Goal: Navigation & Orientation: Find specific page/section

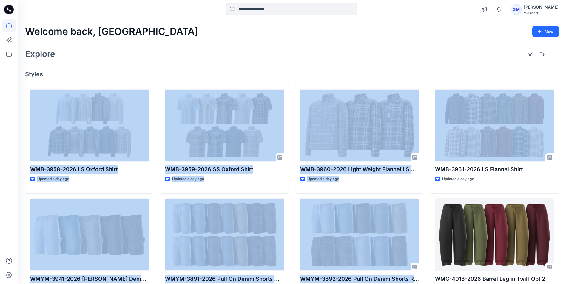
drag, startPoint x: 426, startPoint y: 70, endPoint x: 429, endPoint y: 109, distance: 39.5
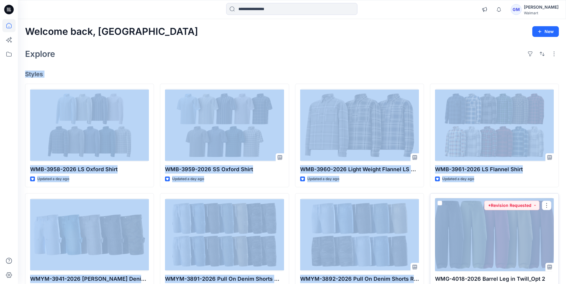
drag, startPoint x: 21, startPoint y: 79, endPoint x: 524, endPoint y: 252, distance: 531.3
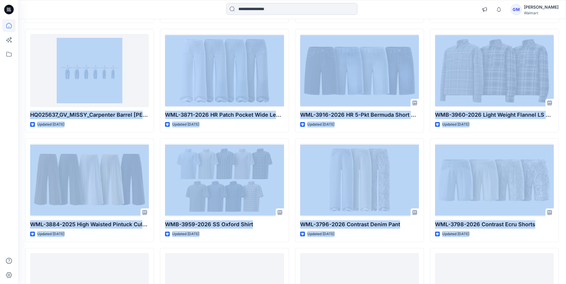
scroll to position [1839, 0]
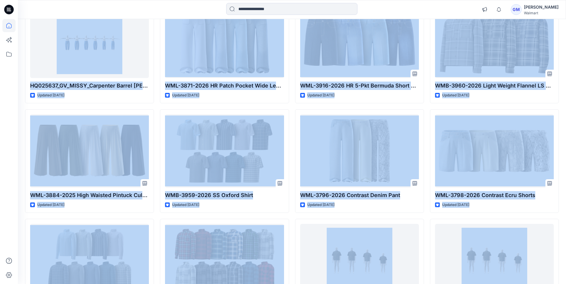
drag, startPoint x: 21, startPoint y: 22, endPoint x: 551, endPoint y: 280, distance: 589.5
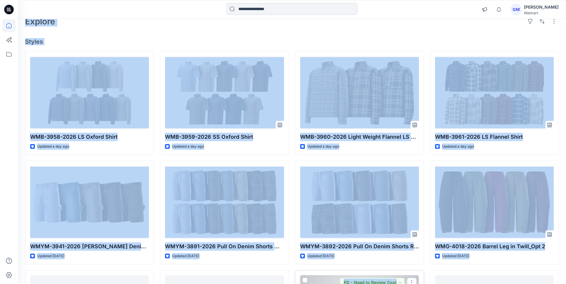
scroll to position [0, 0]
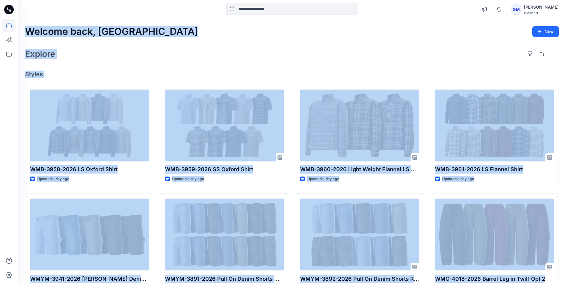
click at [237, 58] on div "Explore" at bounding box center [291, 54] width 533 height 14
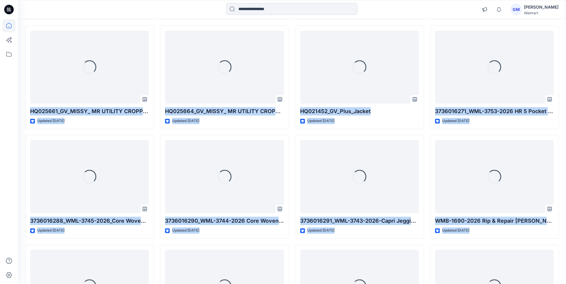
scroll to position [4101, 0]
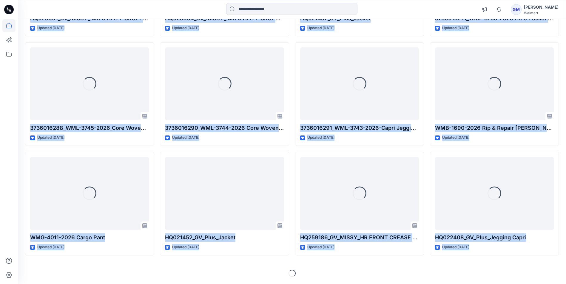
drag, startPoint x: 22, startPoint y: 24, endPoint x: 561, endPoint y: 288, distance: 600.0
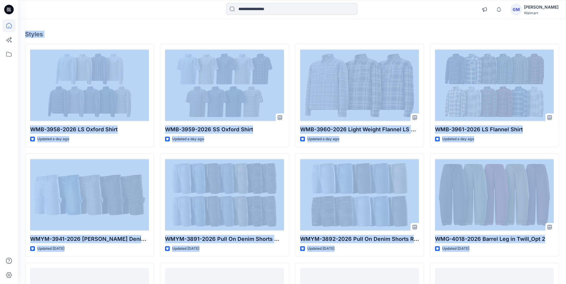
scroll to position [0, 0]
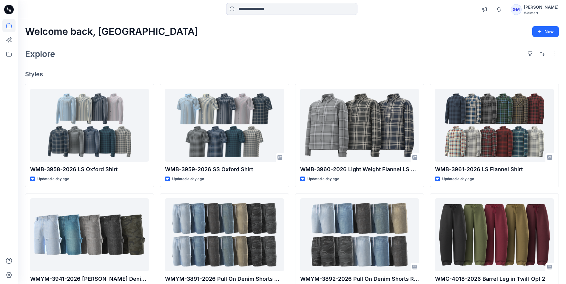
click at [281, 47] on div "Explore" at bounding box center [291, 54] width 533 height 14
